Goal: Obtain resource: Download file/media

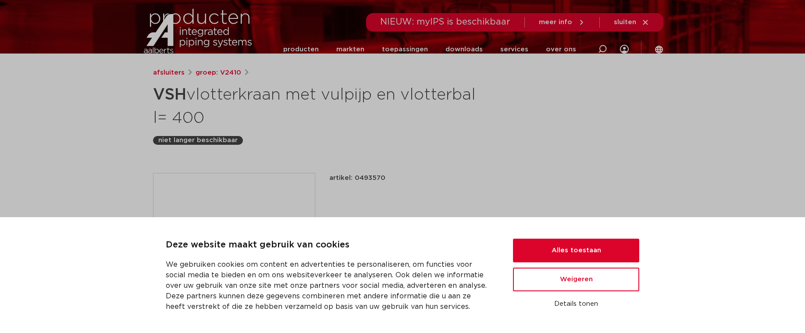
scroll to position [88, 0]
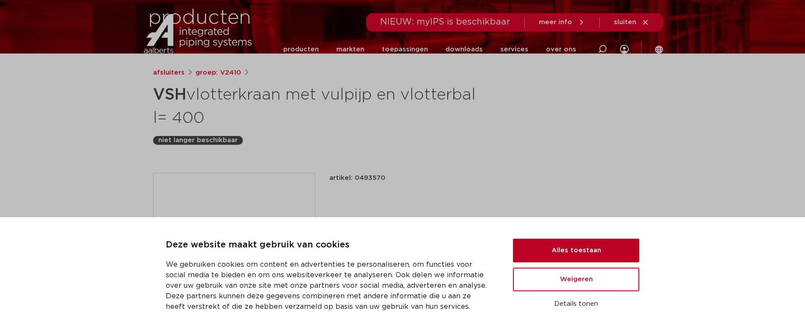
click at [538, 243] on button "Alles toestaan" at bounding box center [576, 251] width 126 height 24
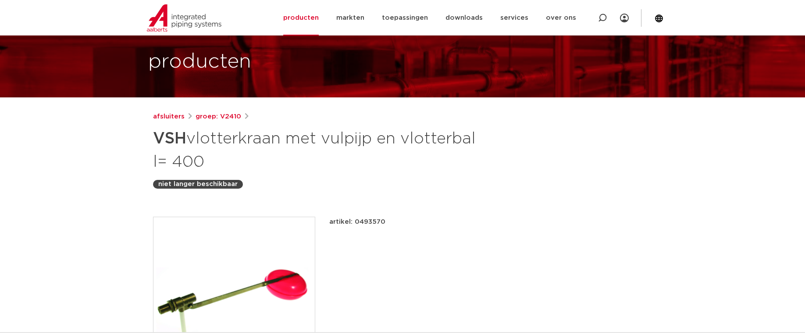
scroll to position [0, 0]
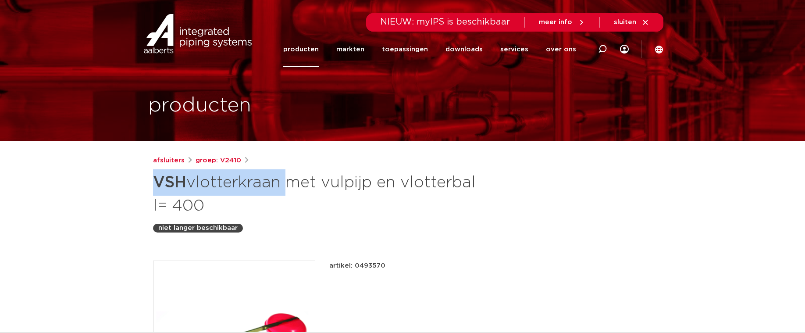
drag, startPoint x: 150, startPoint y: 185, endPoint x: 281, endPoint y: 182, distance: 130.3
copy h1 "VSH vlotterkraan"
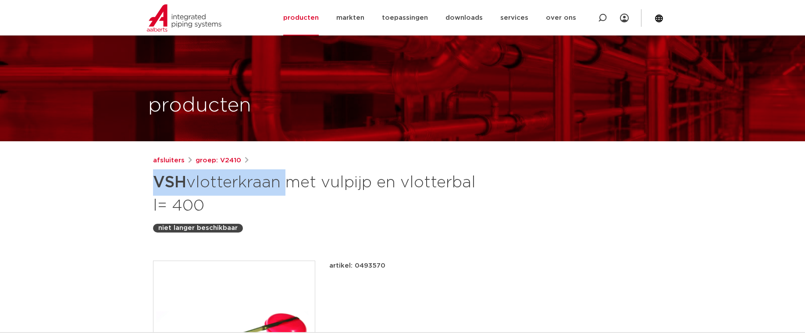
scroll to position [88, 0]
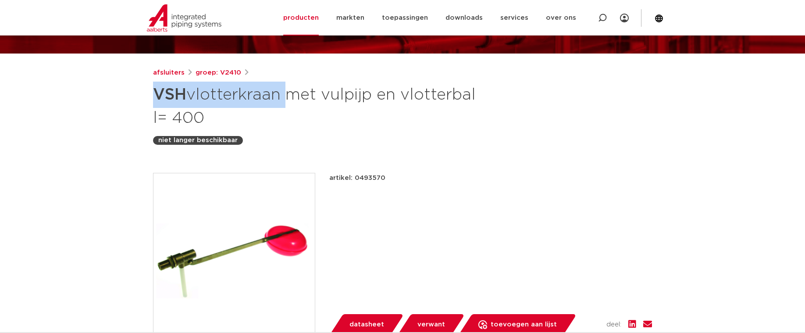
click at [268, 93] on h1 "VSH vlotterkraan met vulpijp en vlotterbal l= 400" at bounding box center [317, 105] width 329 height 47
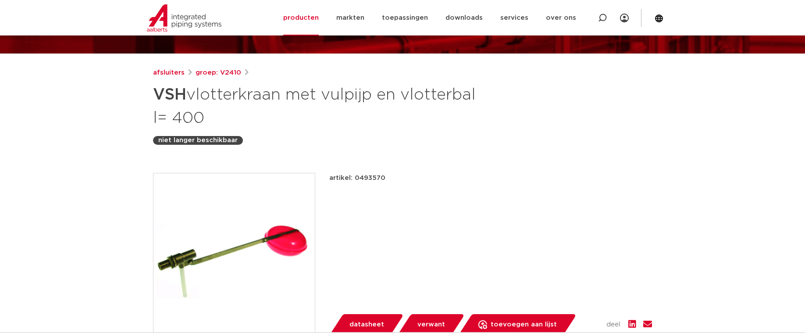
scroll to position [132, 0]
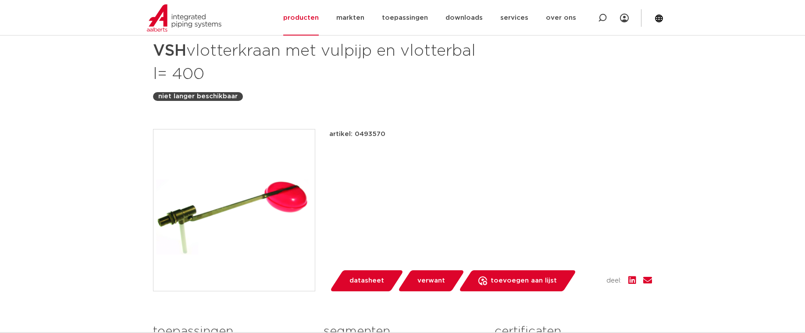
drag, startPoint x: 389, startPoint y: 134, endPoint x: 354, endPoint y: 134, distance: 35.1
click at [354, 134] on div "artikel: 0493570" at bounding box center [490, 134] width 323 height 11
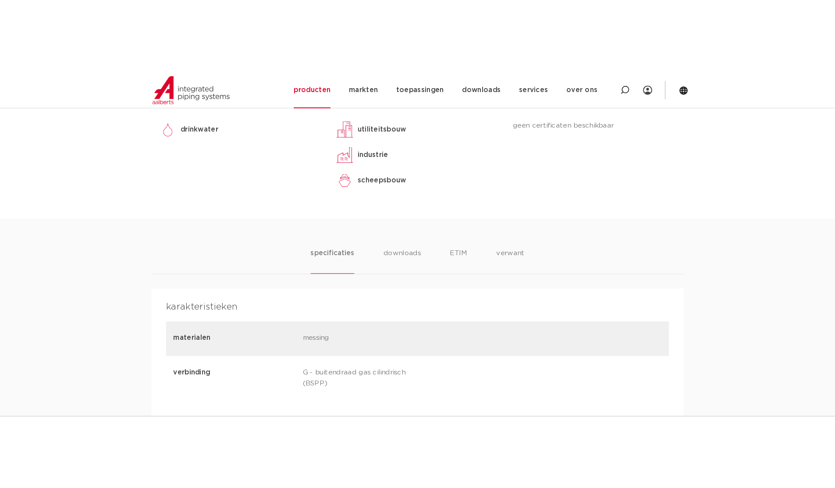
scroll to position [482, 0]
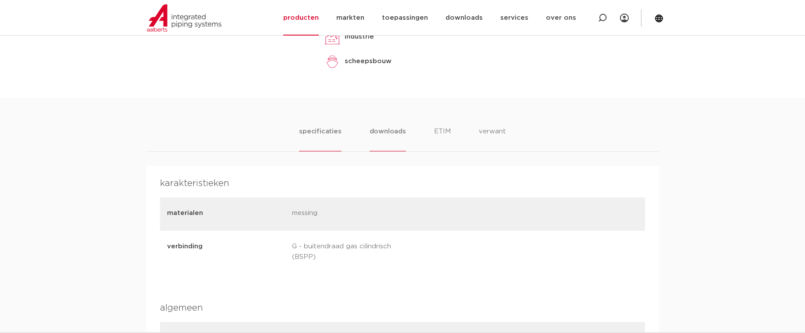
click at [371, 135] on li "downloads" at bounding box center [388, 138] width 36 height 25
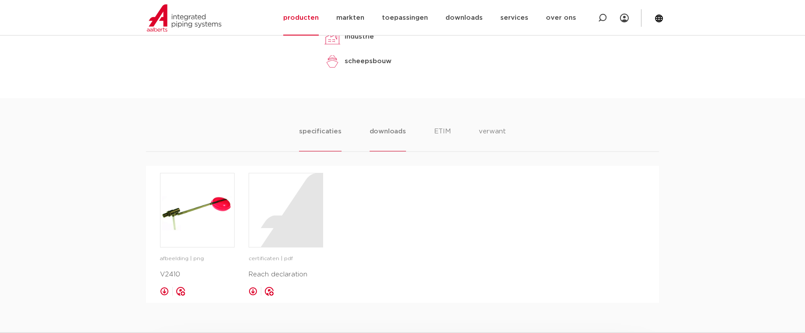
click at [328, 128] on li "specificaties" at bounding box center [320, 138] width 42 height 25
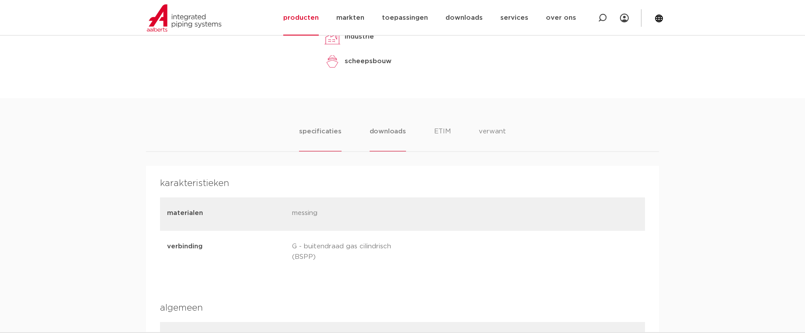
click at [385, 139] on li "downloads" at bounding box center [388, 138] width 36 height 25
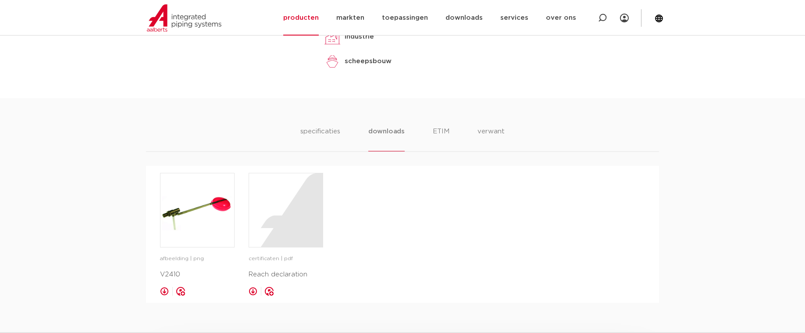
click at [150, 205] on div "karakteristieken materialen messing verbinding G - buitendraad gas cilindrisch …" at bounding box center [402, 234] width 513 height 137
click at [196, 232] on img at bounding box center [197, 210] width 74 height 74
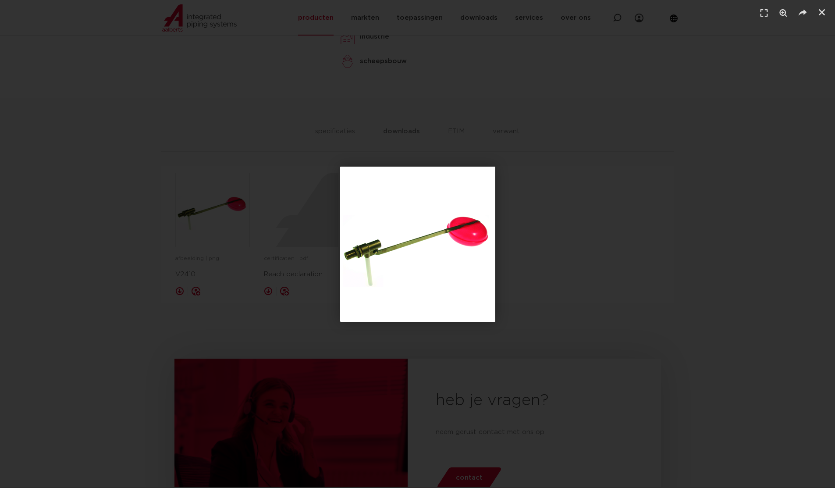
click at [611, 158] on div "1 / 1" at bounding box center [418, 244] width 774 height 427
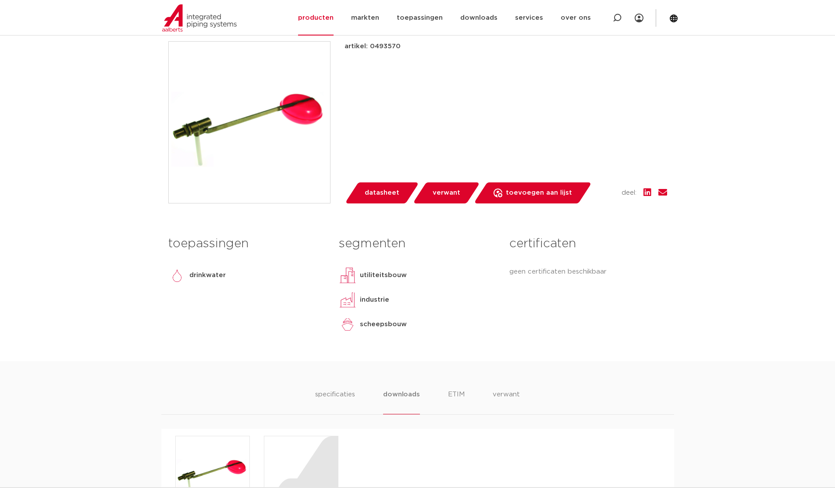
scroll to position [0, 0]
